Goal: Task Accomplishment & Management: Use online tool/utility

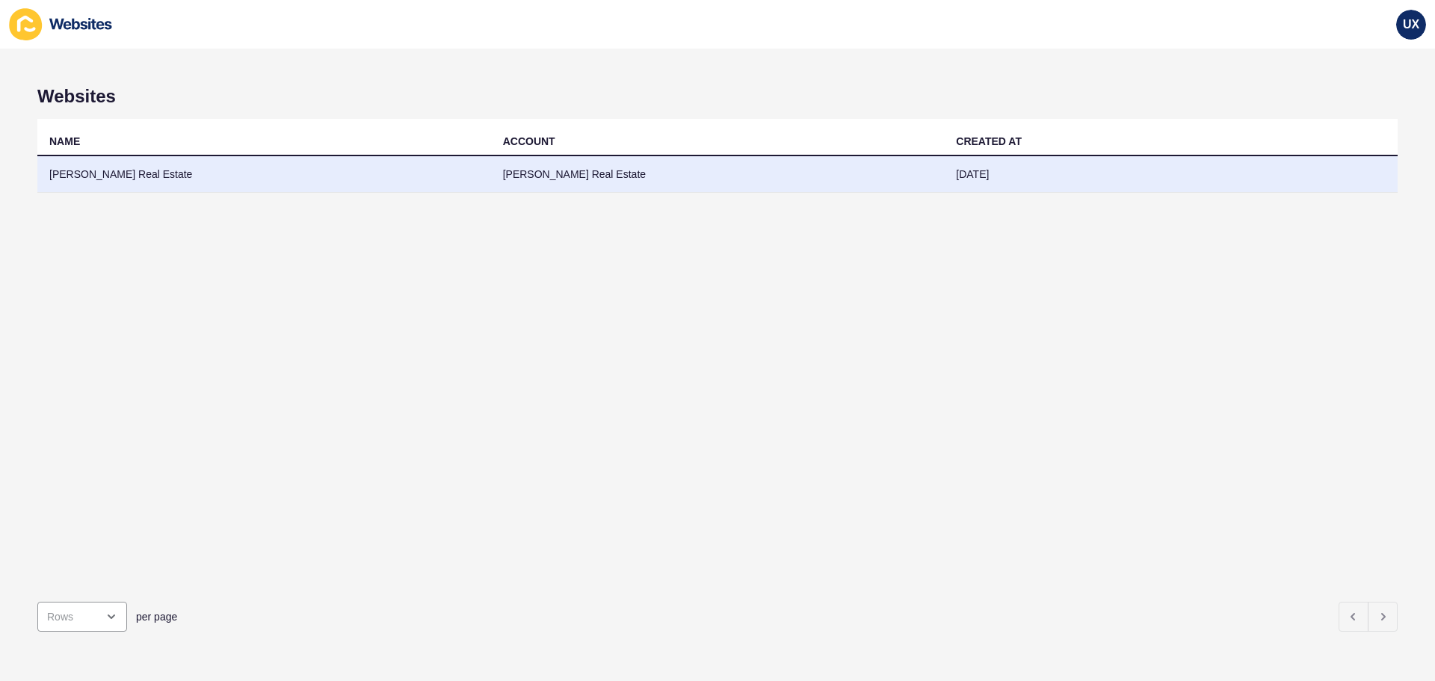
click at [1047, 170] on td "[DATE]" at bounding box center [1171, 174] width 454 height 37
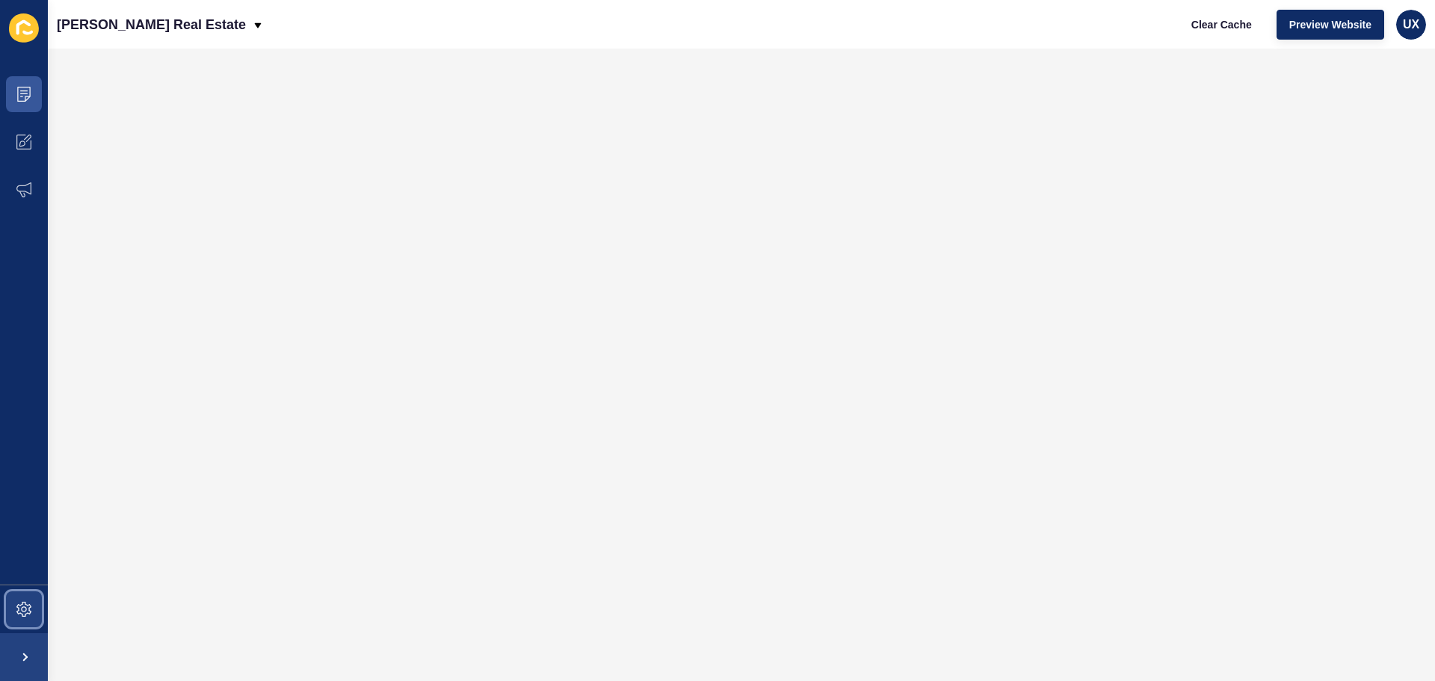
click at [23, 603] on icon at bounding box center [23, 609] width 15 height 15
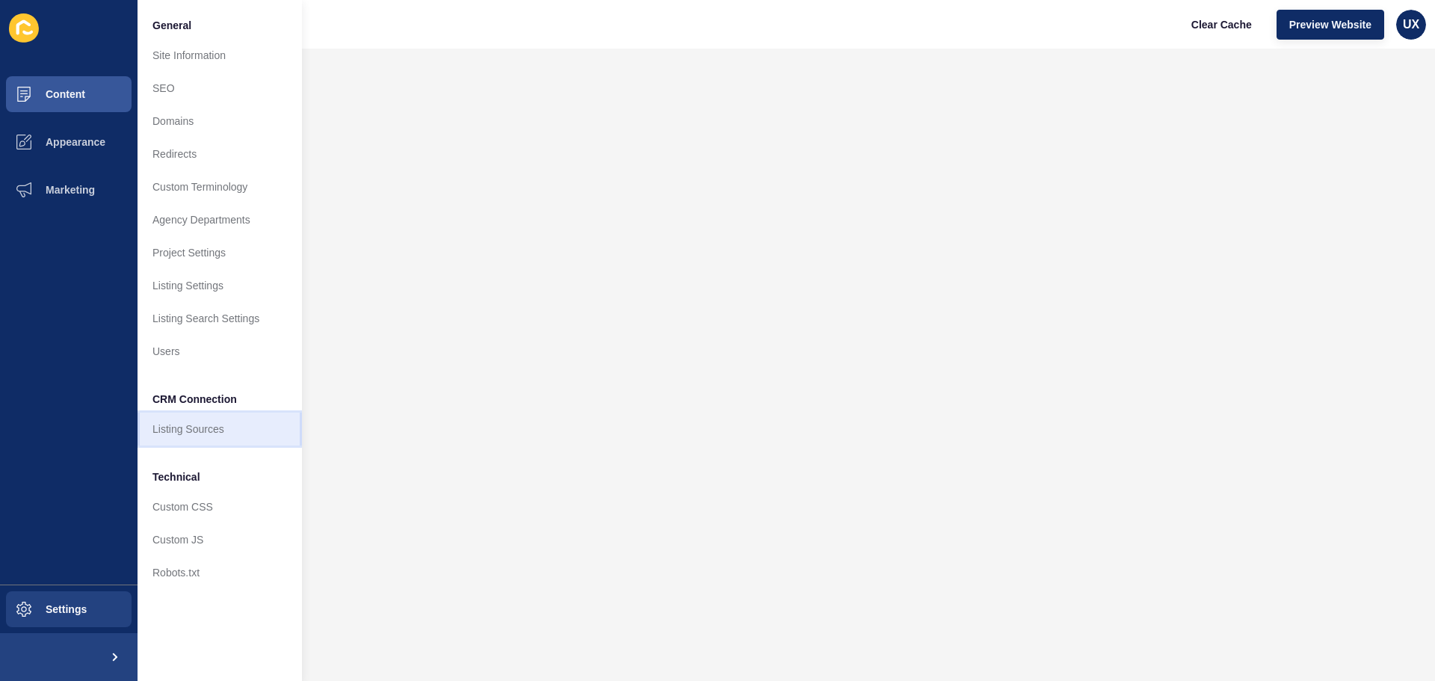
click at [210, 422] on link "Listing Sources" at bounding box center [220, 429] width 164 height 33
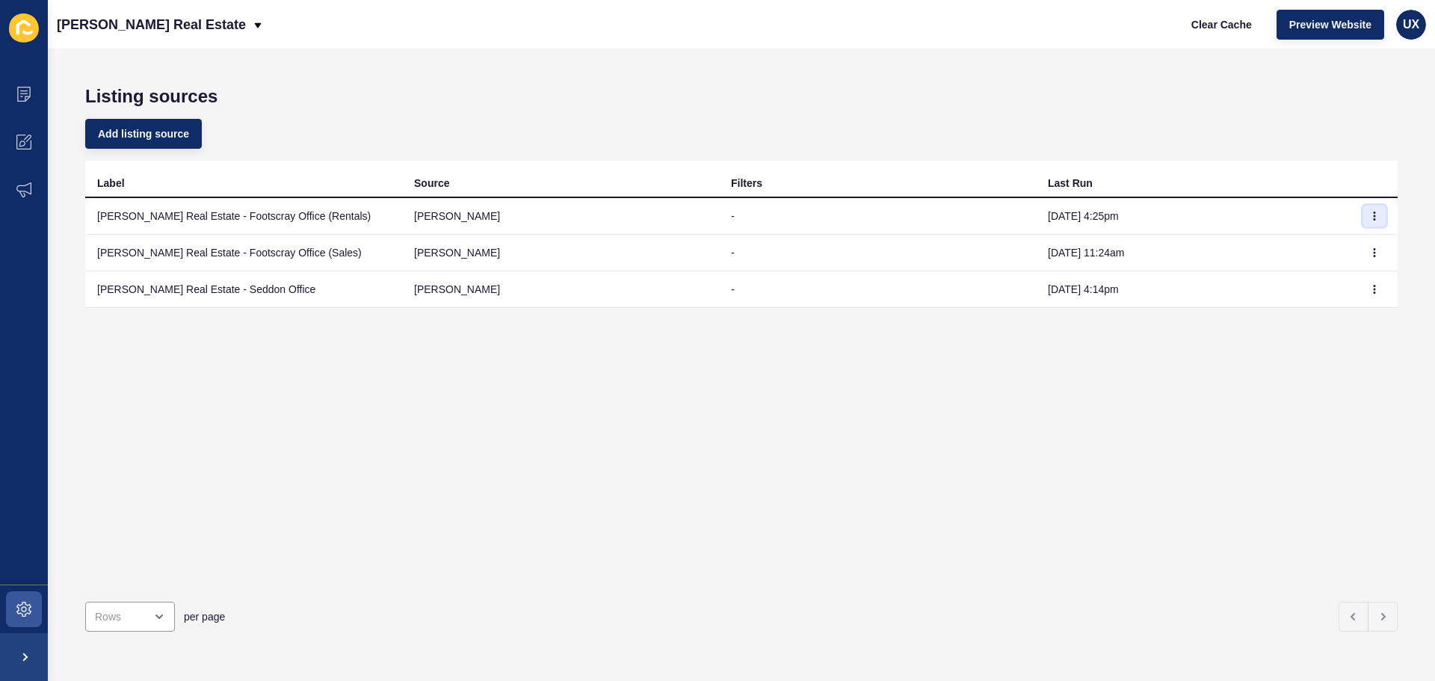
click at [1370, 216] on icon "button" at bounding box center [1374, 216] width 9 height 9
click at [1342, 246] on link "Sync now" at bounding box center [1322, 246] width 105 height 33
click at [1364, 247] on button "button" at bounding box center [1375, 252] width 22 height 21
click at [1336, 275] on link "Sync now" at bounding box center [1322, 282] width 105 height 33
